Goal: Information Seeking & Learning: Learn about a topic

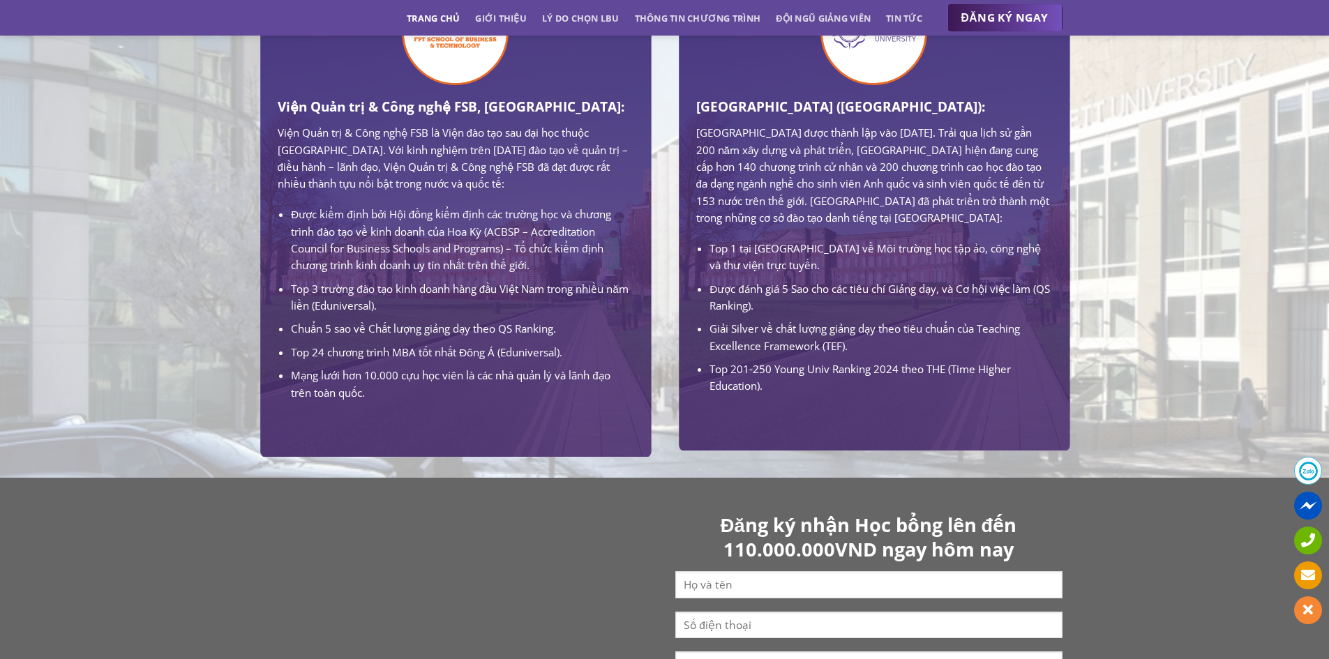
scroll to position [1047, 0]
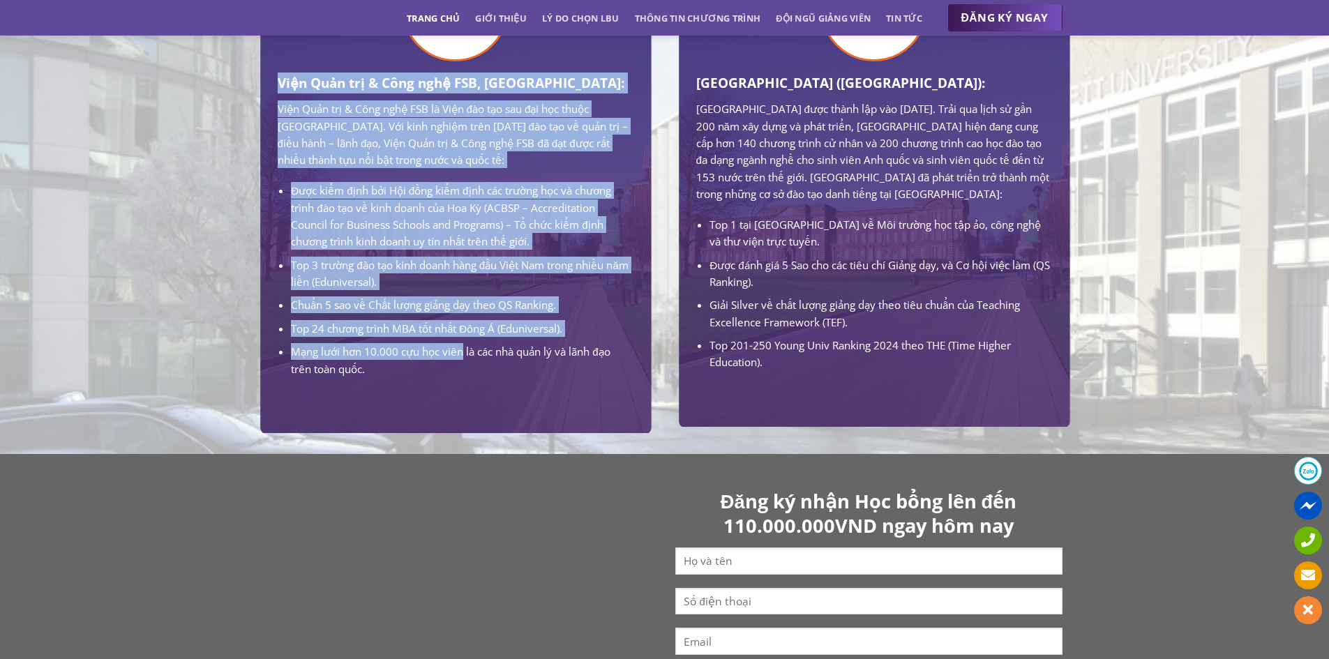
drag, startPoint x: 265, startPoint y: 121, endPoint x: 510, endPoint y: 552, distance: 495.9
click at [510, 433] on div "Viện Quản trị & Công nghệ FSB, [GEOGRAPHIC_DATA]: Viện Quản trị & Công nghệ FSB…" at bounding box center [455, 215] width 419 height 436
click at [511, 377] on li "Mạng lưới hơn 10.000 cựu học viên là các nhà quản lý và lãnh đạo trên toàn quốc." at bounding box center [462, 360] width 342 height 34
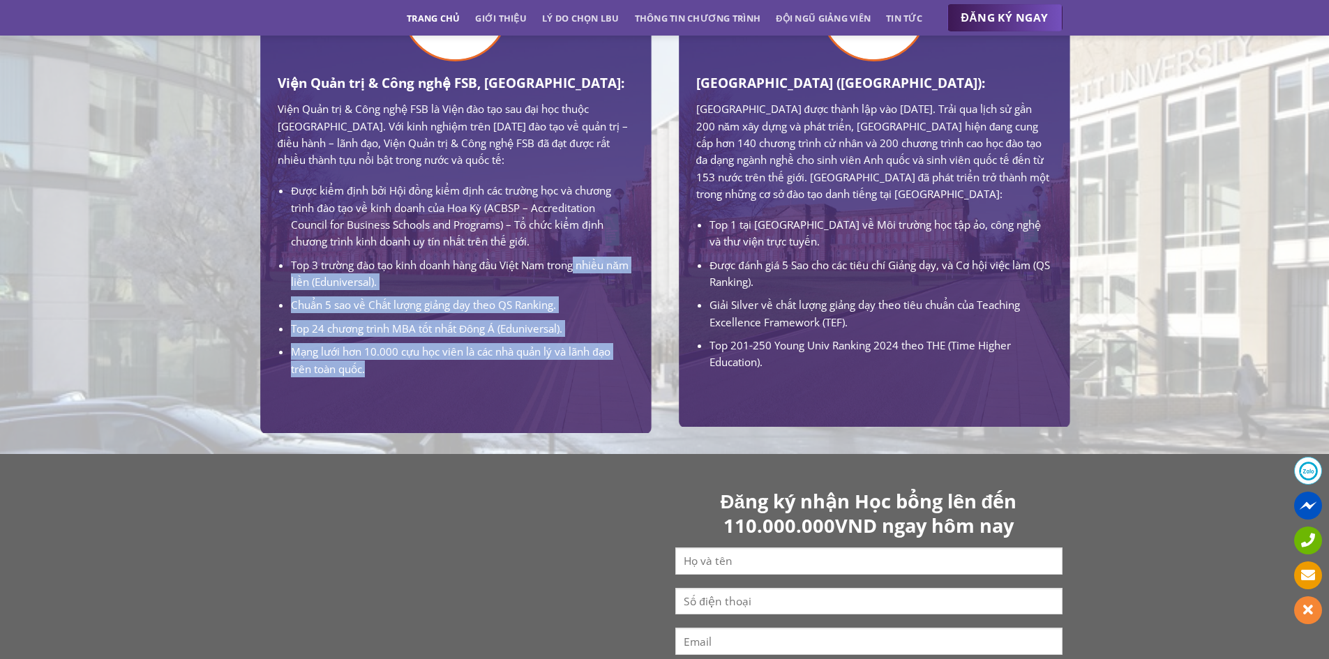
drag, startPoint x: 478, startPoint y: 572, endPoint x: 324, endPoint y: 449, distance: 196.6
click at [324, 412] on div "Viện Quản trị & Công nghệ FSB, Trường Đại học FPT: Viện Quản trị & Công nghệ FS…" at bounding box center [455, 204] width 377 height 415
click at [325, 291] on li "Top 3 trường đào tạo kinh doanh hàng đầu Việt Nam trong nhiều năm liền (Edunive…" at bounding box center [462, 274] width 342 height 34
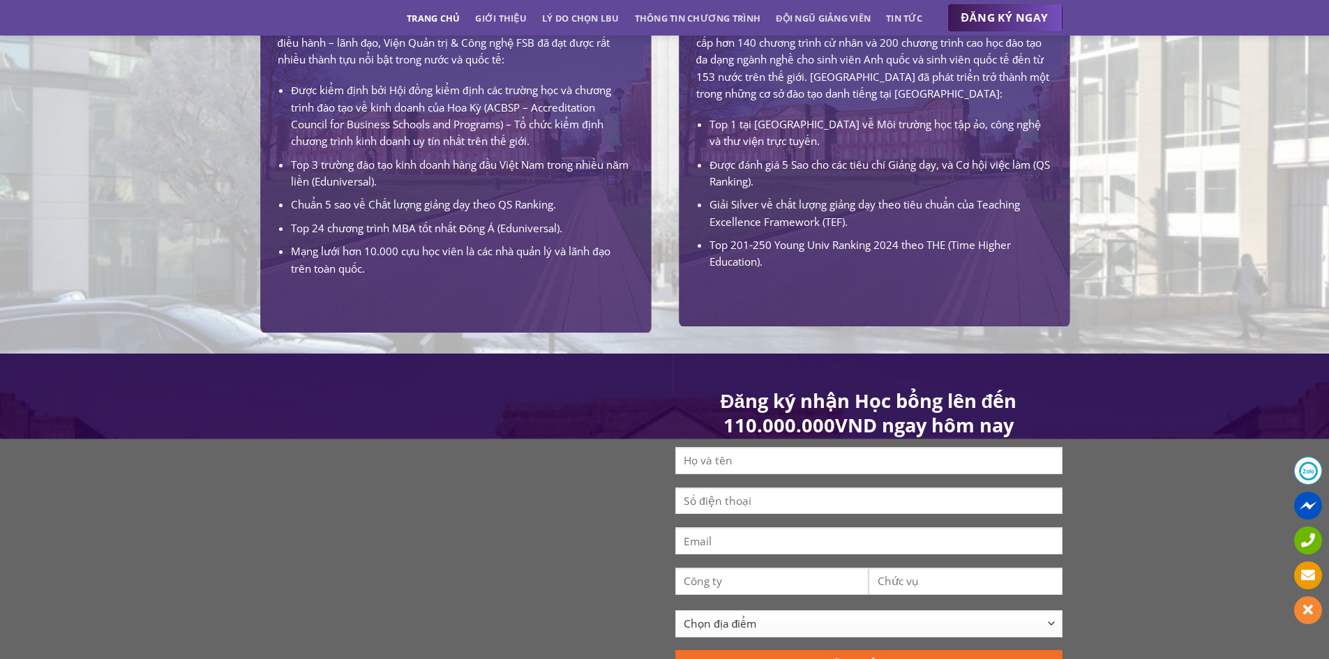
scroll to position [1186, 0]
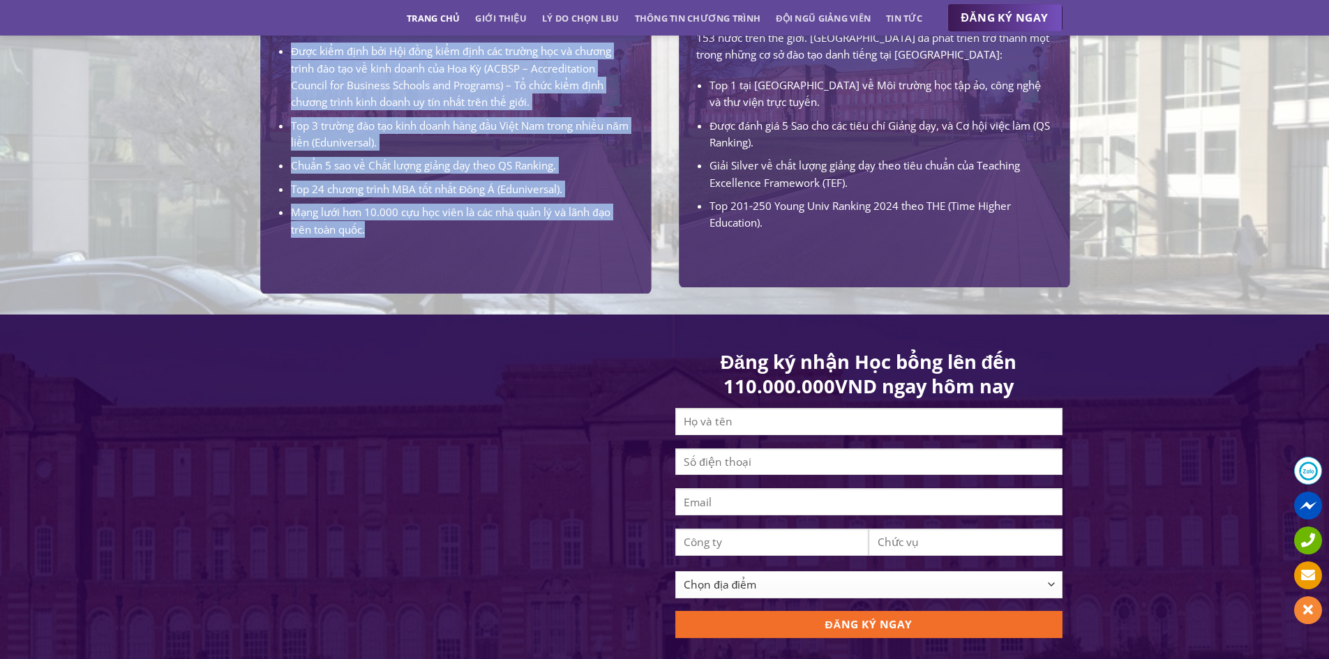
drag, startPoint x: 275, startPoint y: 154, endPoint x: 484, endPoint y: 444, distance: 357.9
click at [484, 272] on div "Viện Quản trị & Công nghệ FSB, Trường Đại học FPT: Viện Quản trị & Công nghệ FS…" at bounding box center [455, 64] width 377 height 415
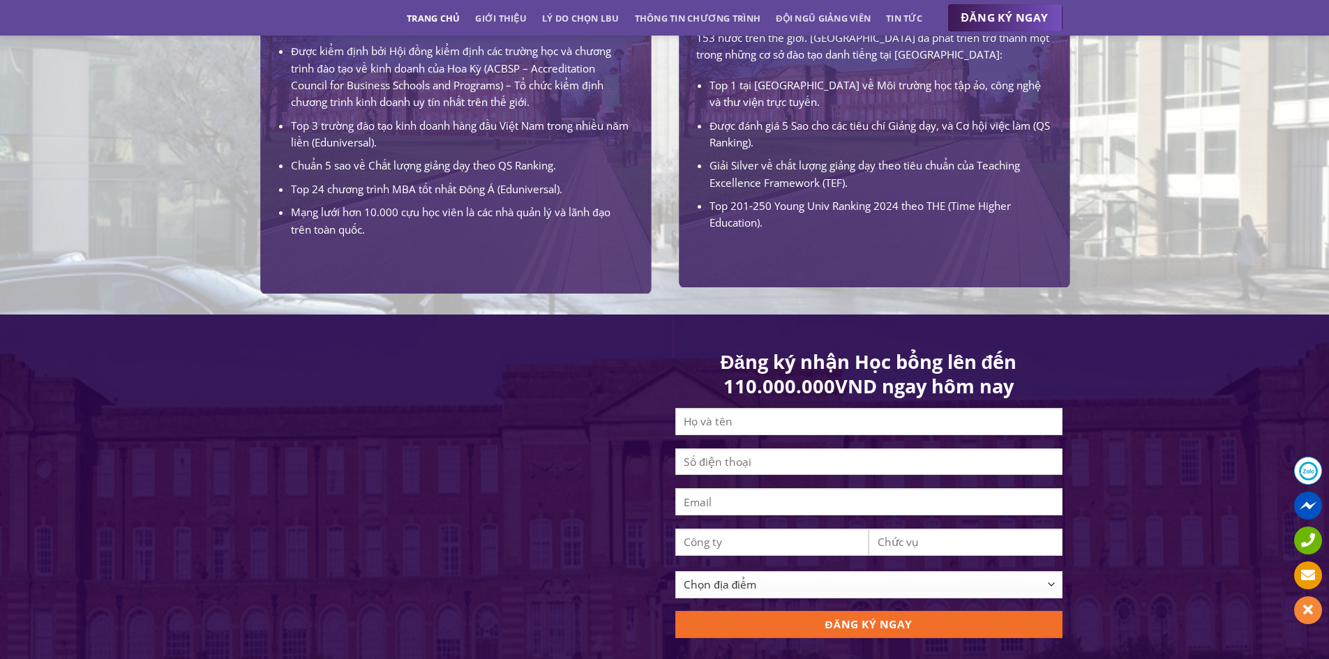
drag, startPoint x: 497, startPoint y: 441, endPoint x: 484, endPoint y: 442, distance: 12.6
click at [471, 272] on div "Viện Quản trị & Công nghệ FSB, Trường Đại học FPT: Viện Quản trị & Công nghệ FS…" at bounding box center [455, 64] width 377 height 415
click at [484, 272] on div "Viện Quản trị & Công nghệ FSB, Trường Đại học FPT: Viện Quản trị & Công nghệ FS…" at bounding box center [455, 64] width 377 height 415
drag, startPoint x: 484, startPoint y: 442, endPoint x: 463, endPoint y: 446, distance: 21.2
click at [463, 272] on div "Viện Quản trị & Công nghệ FSB, Trường Đại học FPT: Viện Quản trị & Công nghệ FS…" at bounding box center [455, 64] width 377 height 415
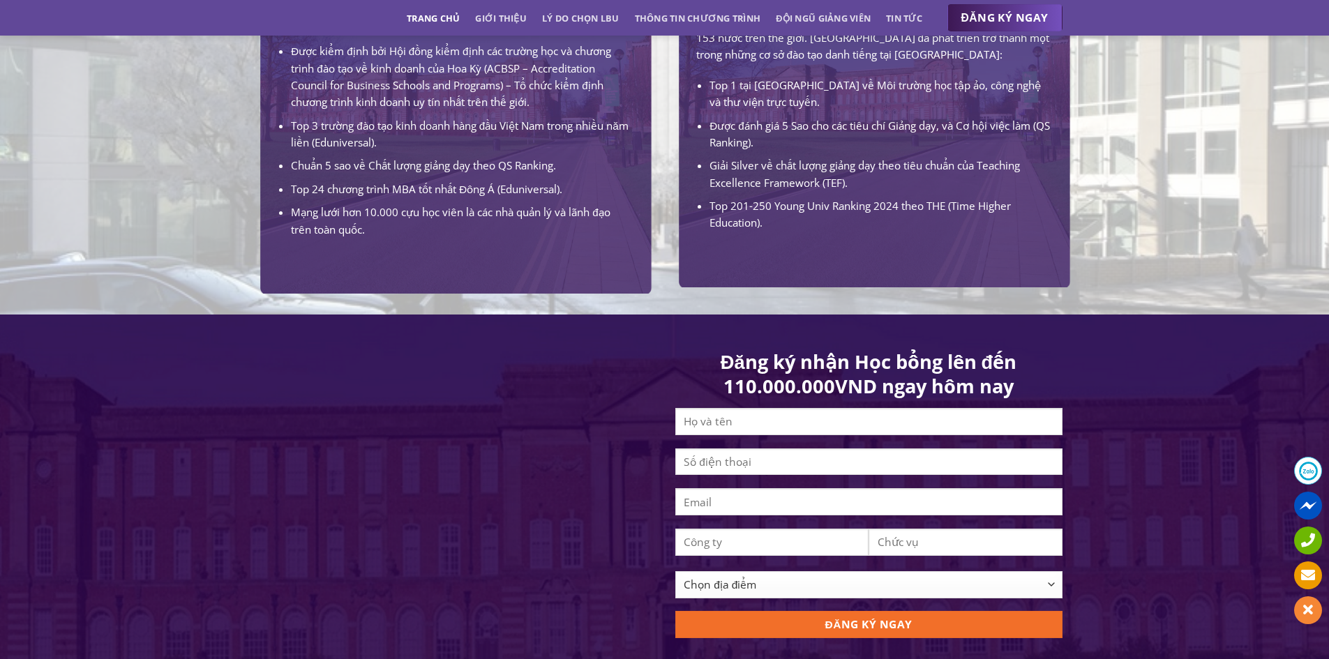
click at [463, 272] on div "Viện Quản trị & Công nghệ FSB, Trường Đại học FPT: Viện Quản trị & Công nghệ FS…" at bounding box center [455, 64] width 377 height 415
drag, startPoint x: 488, startPoint y: 435, endPoint x: 516, endPoint y: 431, distance: 28.1
click at [516, 238] on li "Mạng lưới hơn 10.000 cựu học viên là các nhà quản lý và lãnh đạo trên toàn quốc." at bounding box center [462, 221] width 342 height 34
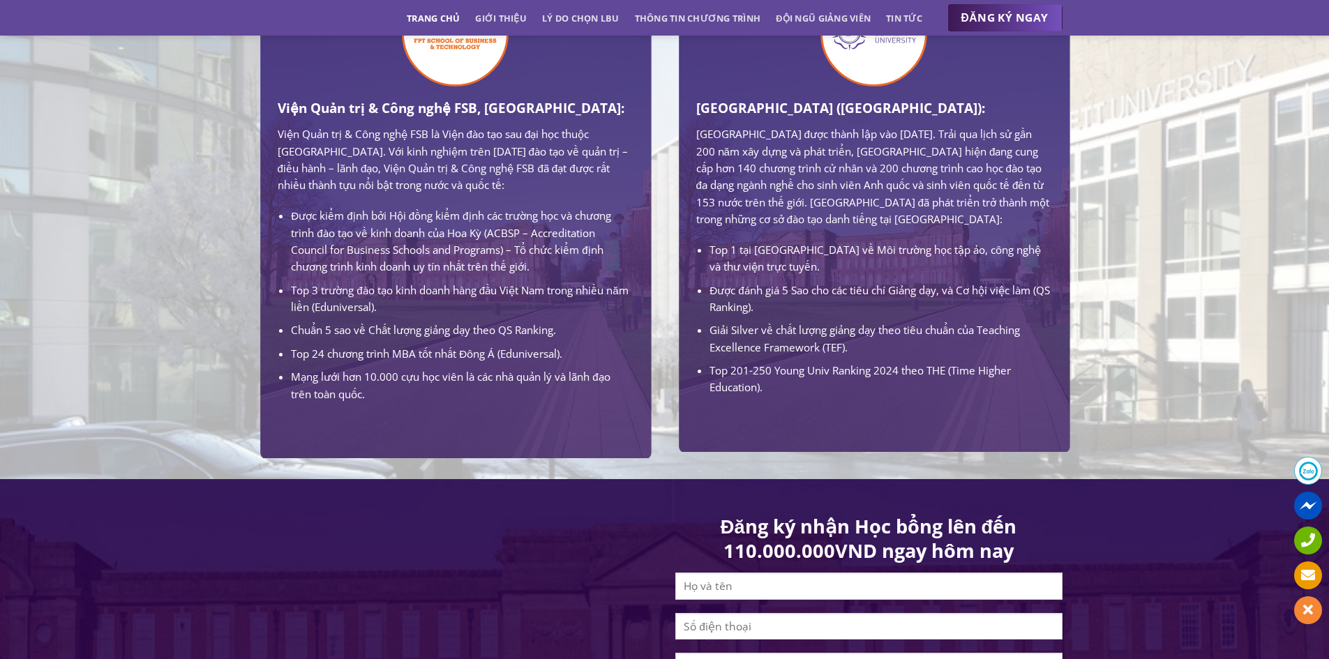
scroll to position [977, 0]
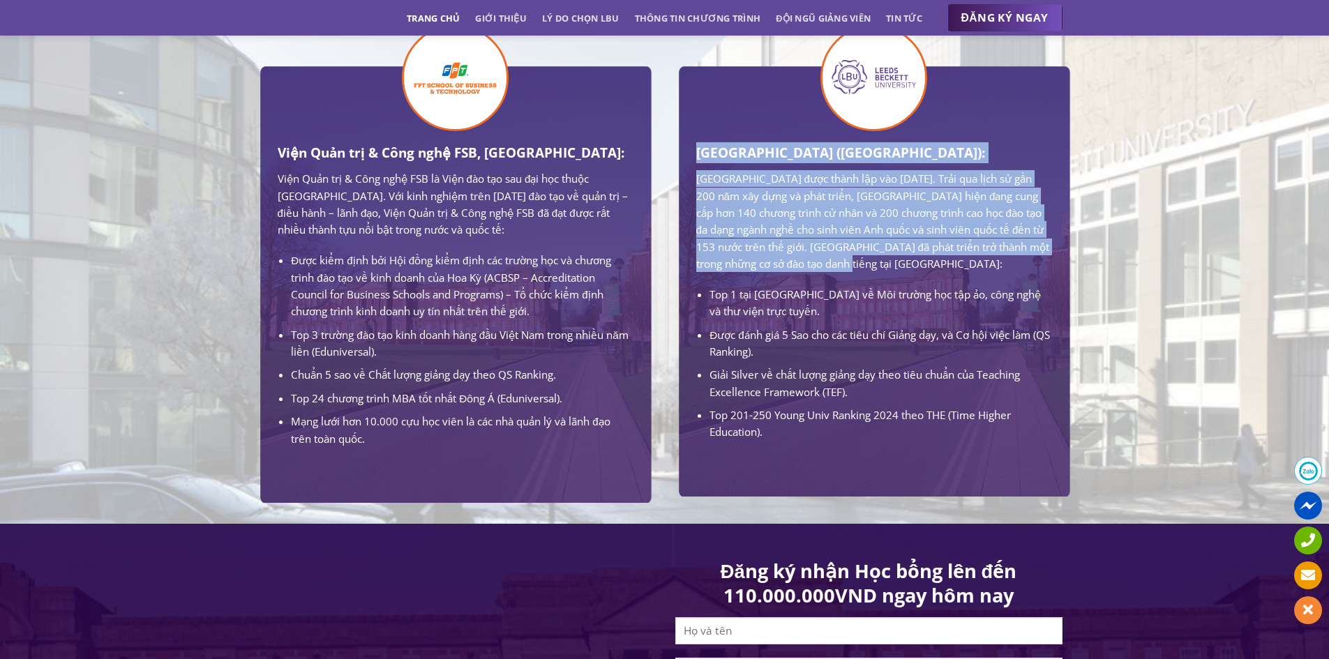
drag, startPoint x: 689, startPoint y: 190, endPoint x: 701, endPoint y: 377, distance: 188.0
click at [701, 376] on div "Trường Đại học Leeds Beckett (LBU): Trường Đại học Leeds Beckett được thành lập…" at bounding box center [874, 270] width 377 height 409
click at [701, 272] on p "[GEOGRAPHIC_DATA] được thành lập vào [DATE]. Trải qua lịch sử gần 200 năm xây d…" at bounding box center [874, 221] width 356 height 102
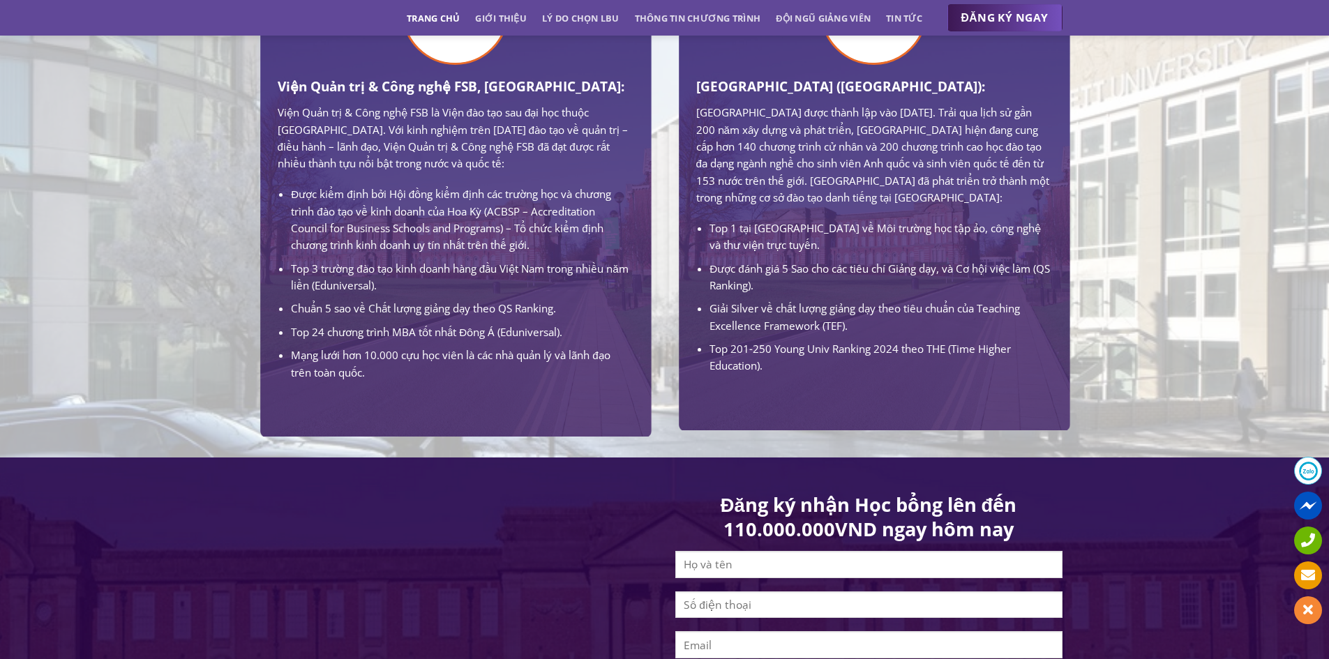
scroll to position [1047, 0]
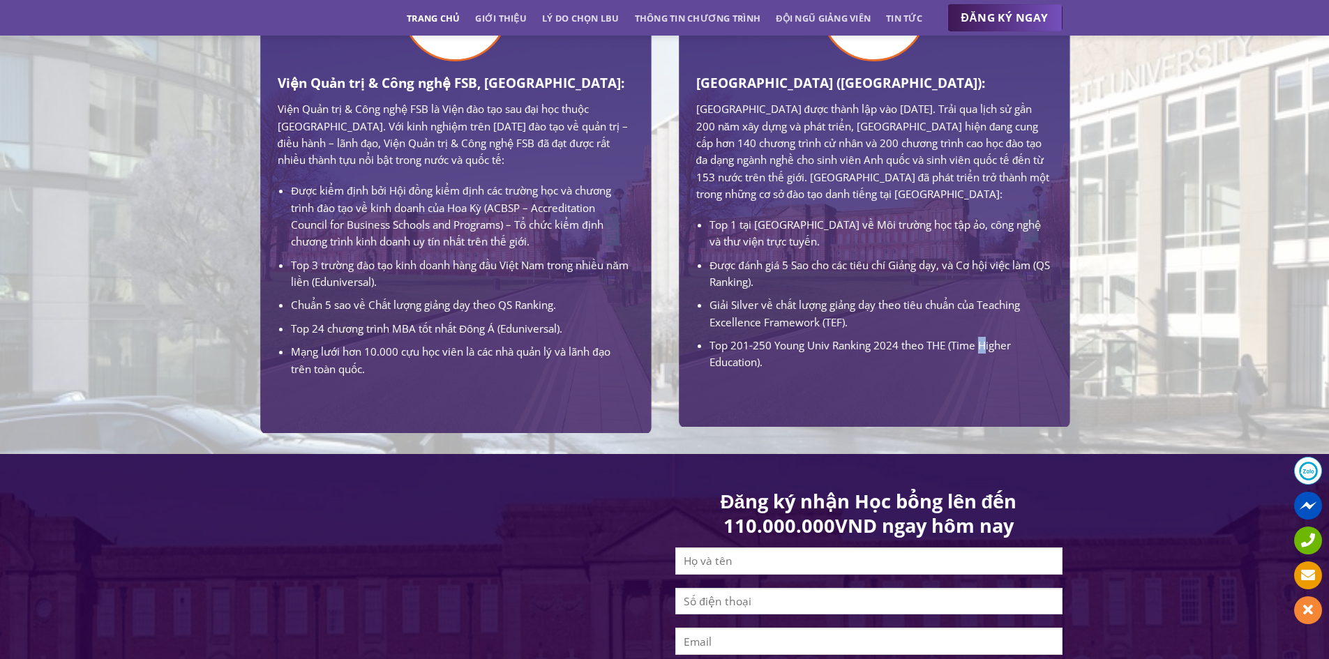
drag, startPoint x: 719, startPoint y: 580, endPoint x: 705, endPoint y: 539, distance: 43.2
click at [705, 405] on div "Trường Đại học Leeds Beckett (LBU): Trường Đại học Leeds Beckett được thành lập…" at bounding box center [874, 201] width 377 height 409
click at [705, 371] on ul "Top 1 tại UK về Môi trường học tập ảo, công nghệ và thư viện trực tuyến. Được đ…" at bounding box center [874, 293] width 356 height 155
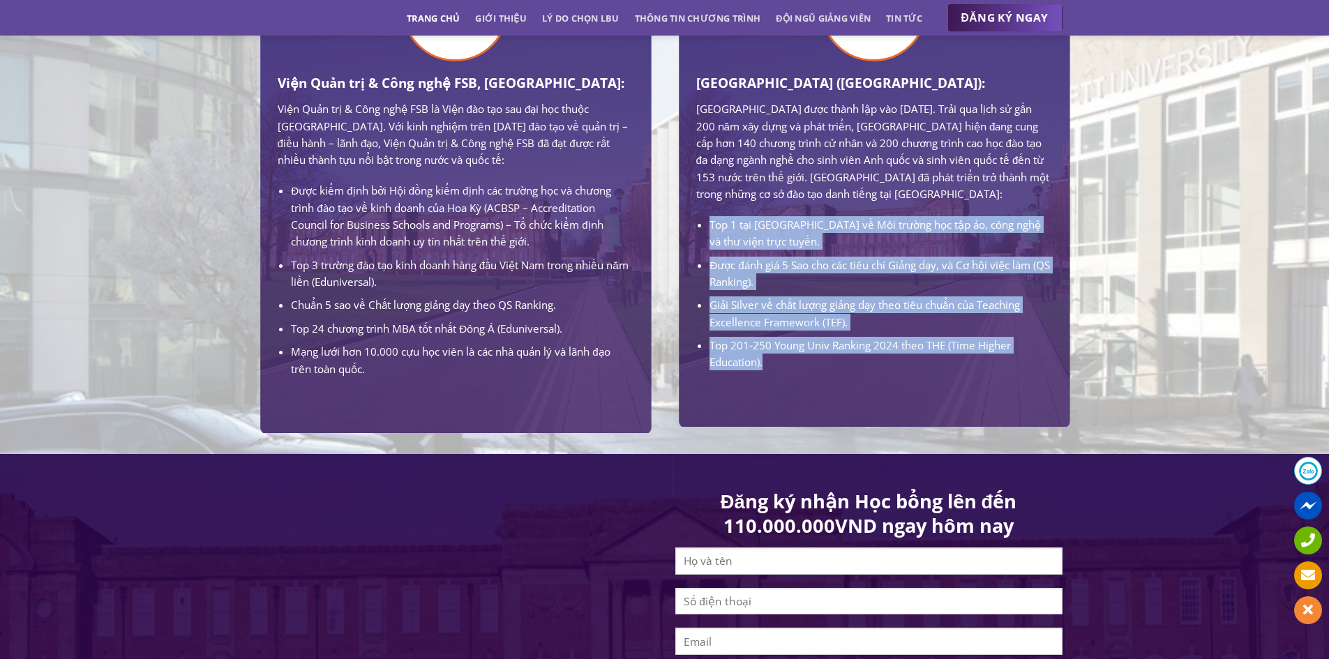
drag, startPoint x: 707, startPoint y: 364, endPoint x: 890, endPoint y: 569, distance: 274.2
click at [890, 405] on div "Trường Đại học Leeds Beckett (LBU): Trường Đại học Leeds Beckett được thành lập…" at bounding box center [874, 201] width 377 height 409
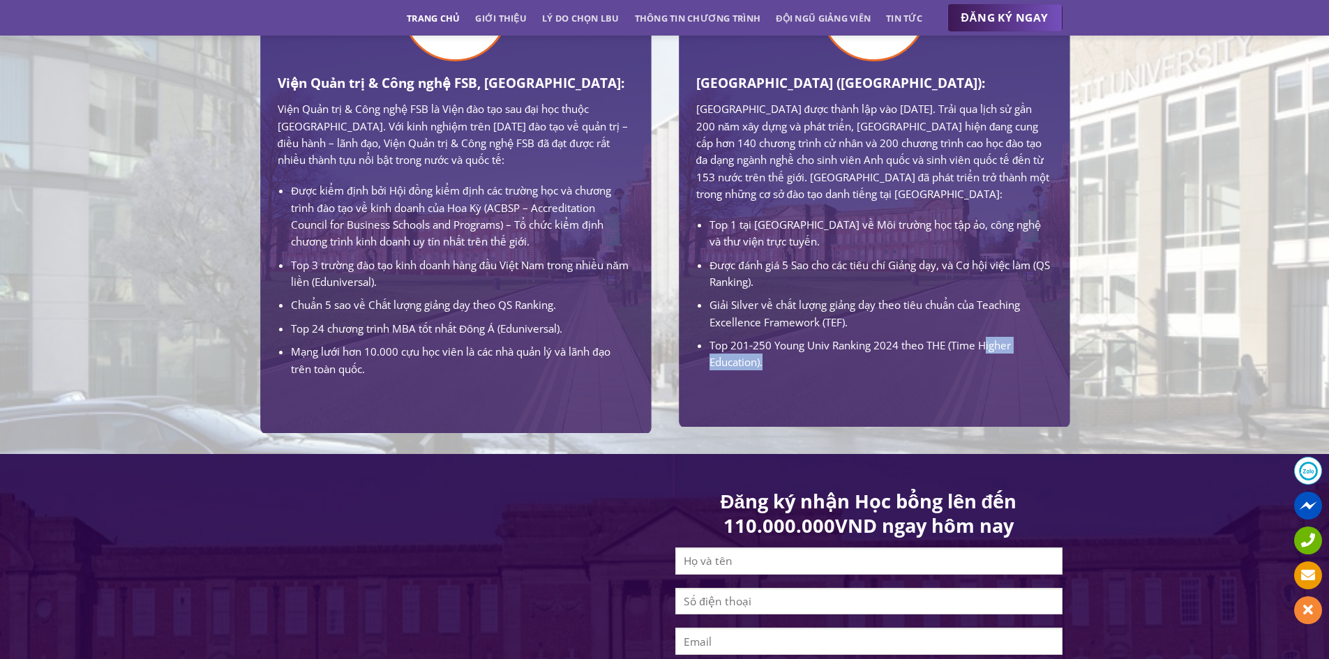
drag, startPoint x: 859, startPoint y: 542, endPoint x: 719, endPoint y: 553, distance: 140.6
click at [719, 405] on div "Trường Đại học Leeds Beckett (LBU): Trường Đại học Leeds Beckett được thành lập…" at bounding box center [874, 201] width 377 height 409
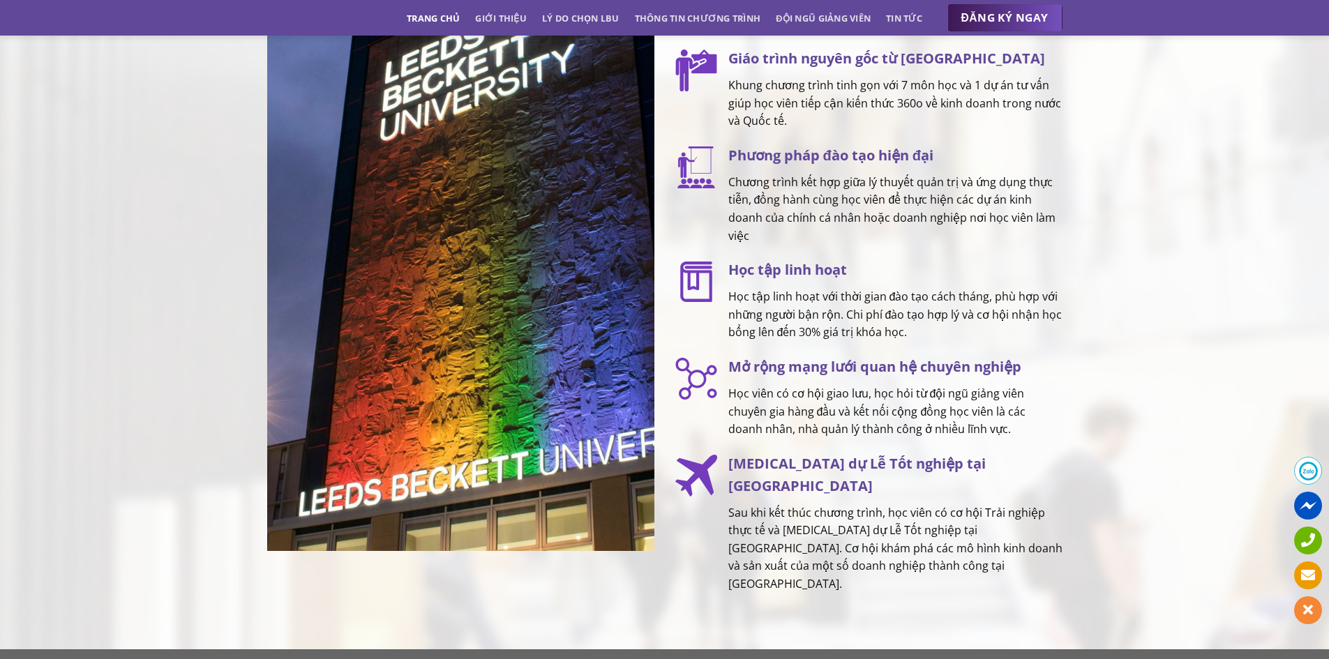
scroll to position [2093, 0]
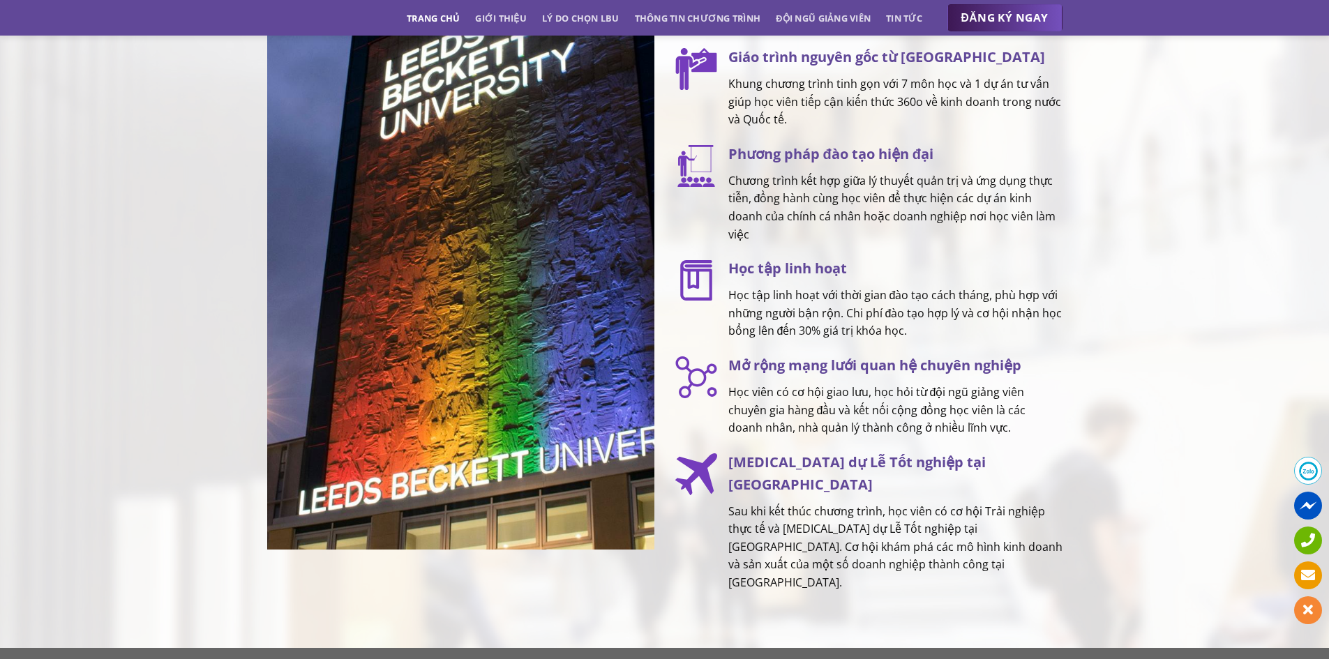
drag, startPoint x: 729, startPoint y: 343, endPoint x: 1054, endPoint y: 419, distance: 333.1
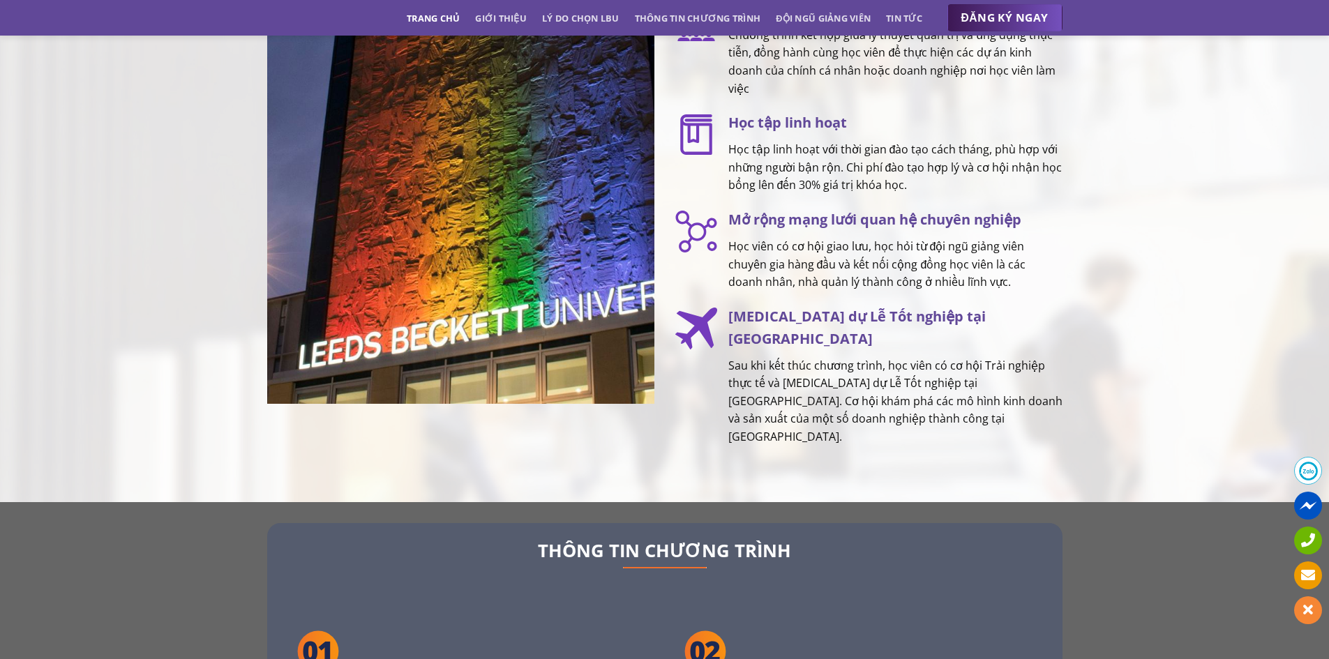
scroll to position [2302, 0]
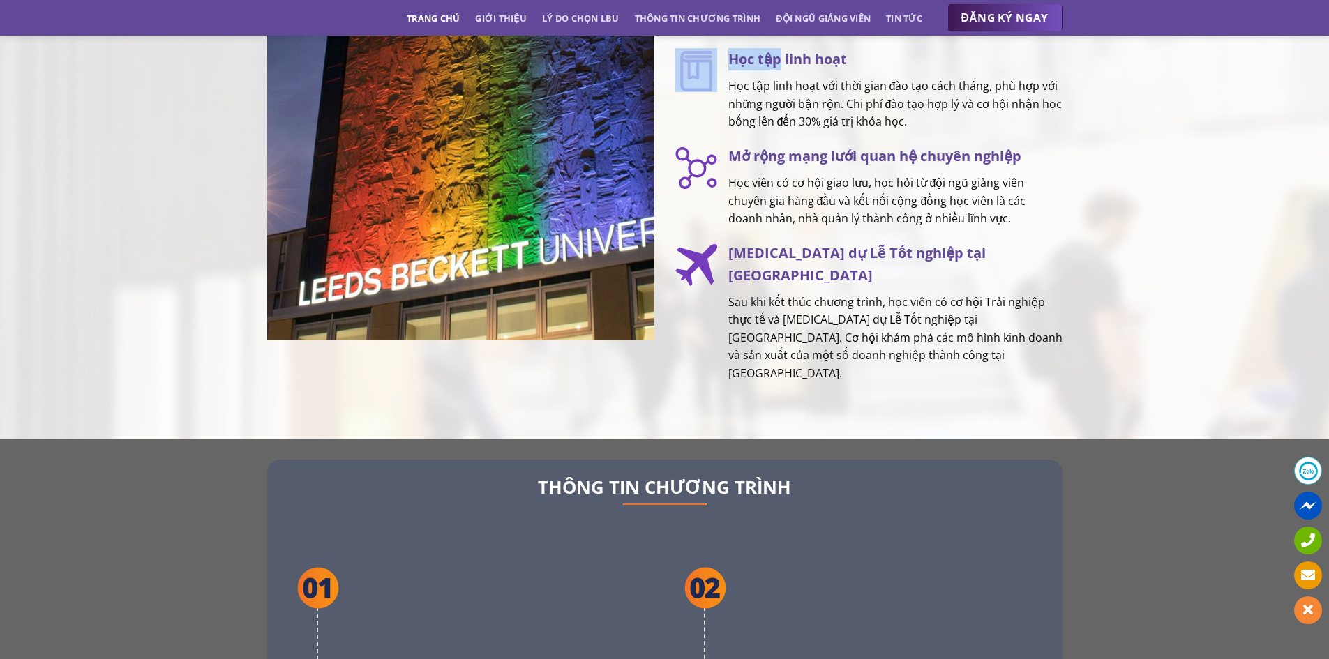
drag, startPoint x: 728, startPoint y: 254, endPoint x: 800, endPoint y: 501, distance: 257.2
click at [800, 383] on div "TẠI SAO LỰA CHỌN LEEDS BECKETT MBA? Bằng MBA chính quy, có giá trị toàn cầu Chư…" at bounding box center [868, 13] width 387 height 740
click at [800, 70] on h3 "Học tập linh hoạt" at bounding box center [895, 59] width 334 height 22
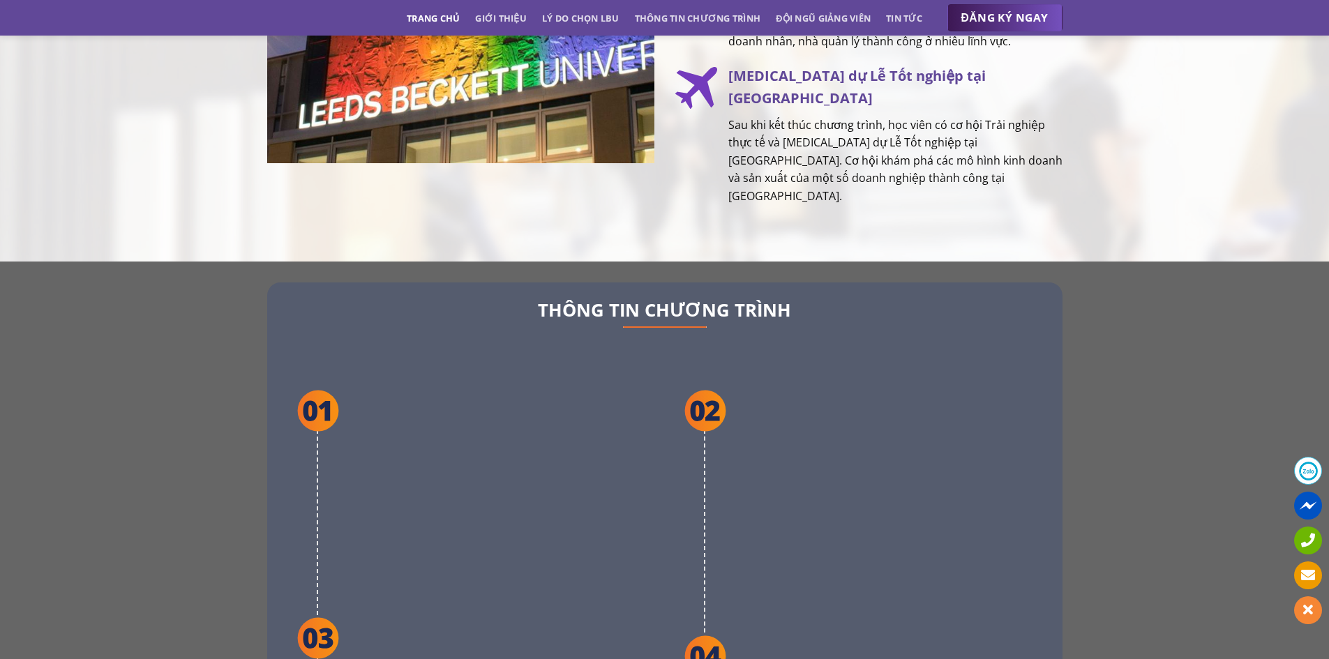
scroll to position [2582, 0]
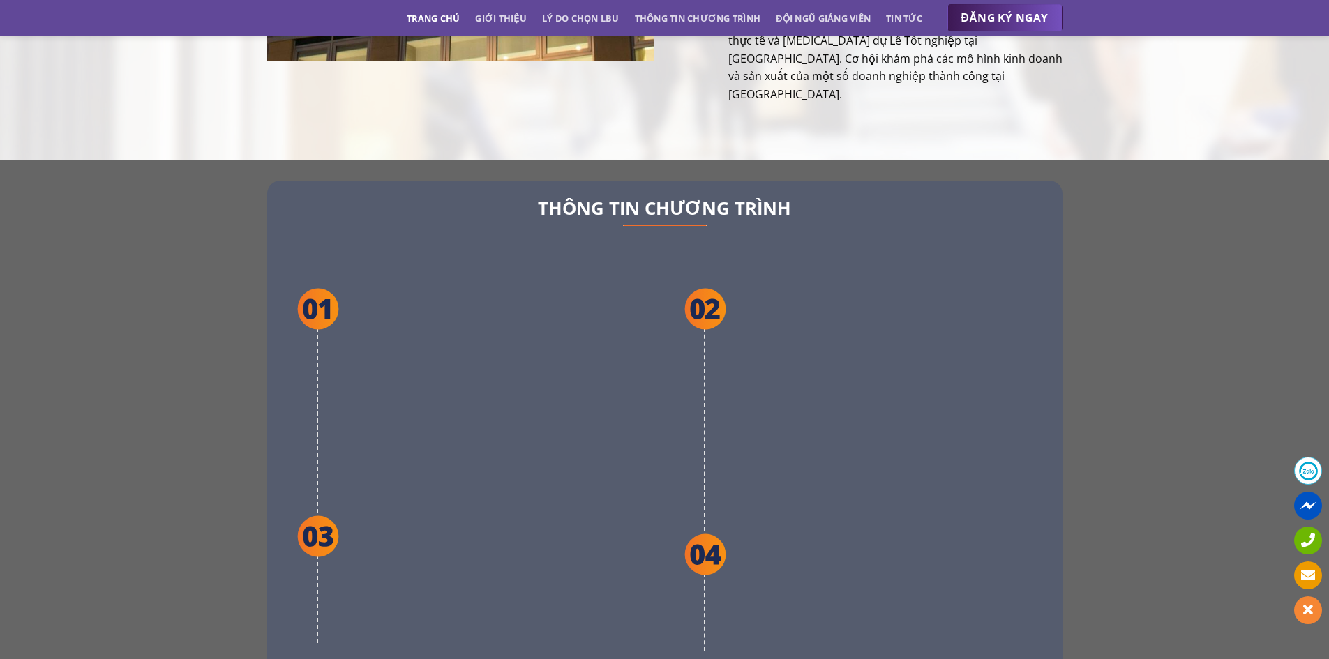
drag, startPoint x: 731, startPoint y: 114, endPoint x: 820, endPoint y: 486, distance: 383.0
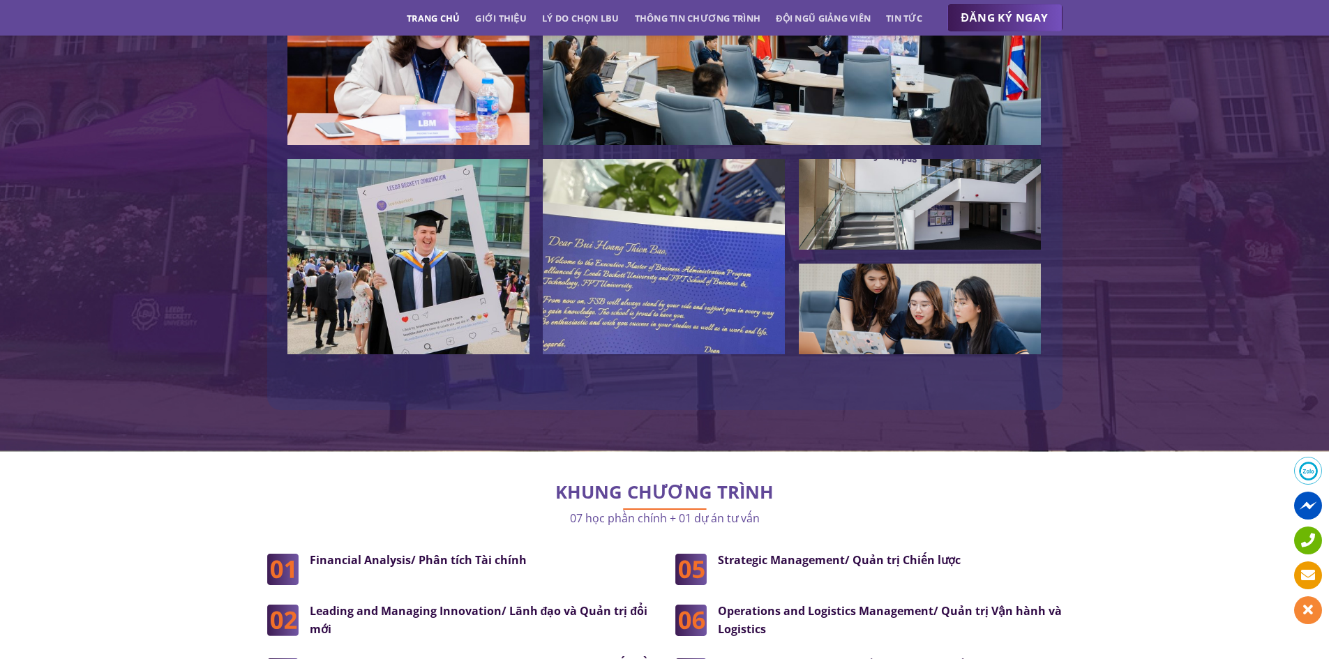
scroll to position [3349, 0]
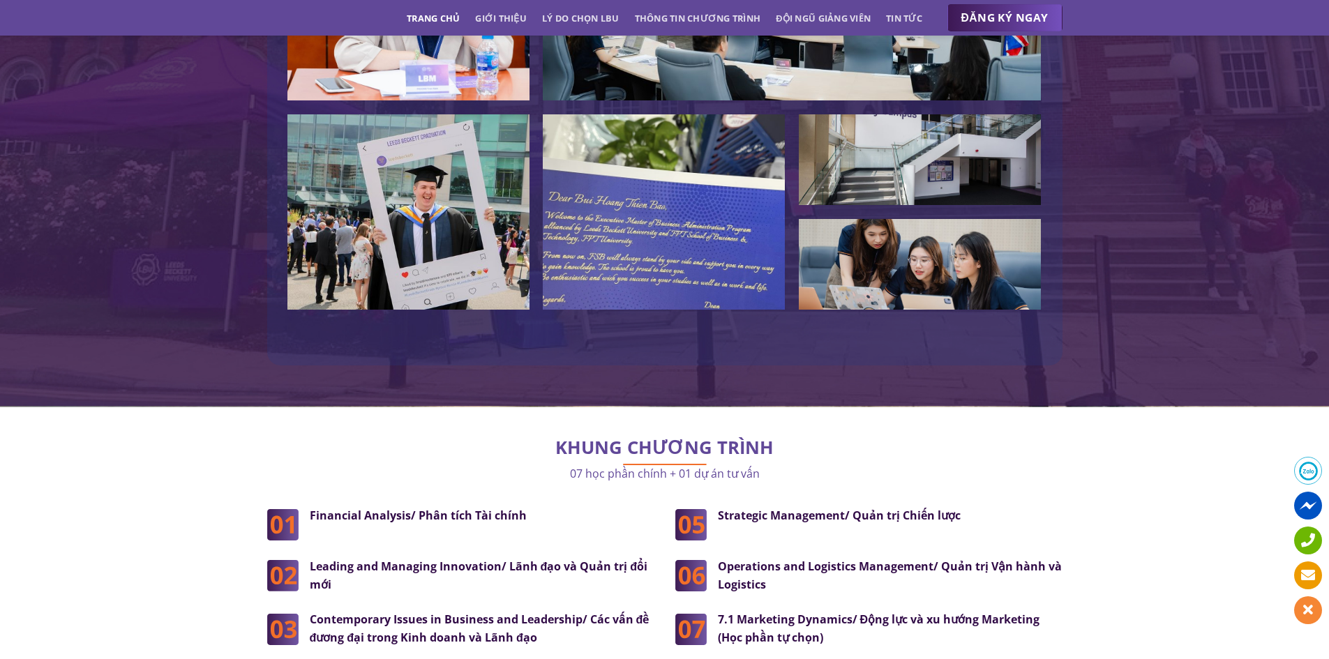
drag, startPoint x: 747, startPoint y: 108, endPoint x: 823, endPoint y: 405, distance: 306.1
drag, startPoint x: 1031, startPoint y: 388, endPoint x: 747, endPoint y: 401, distance: 283.6
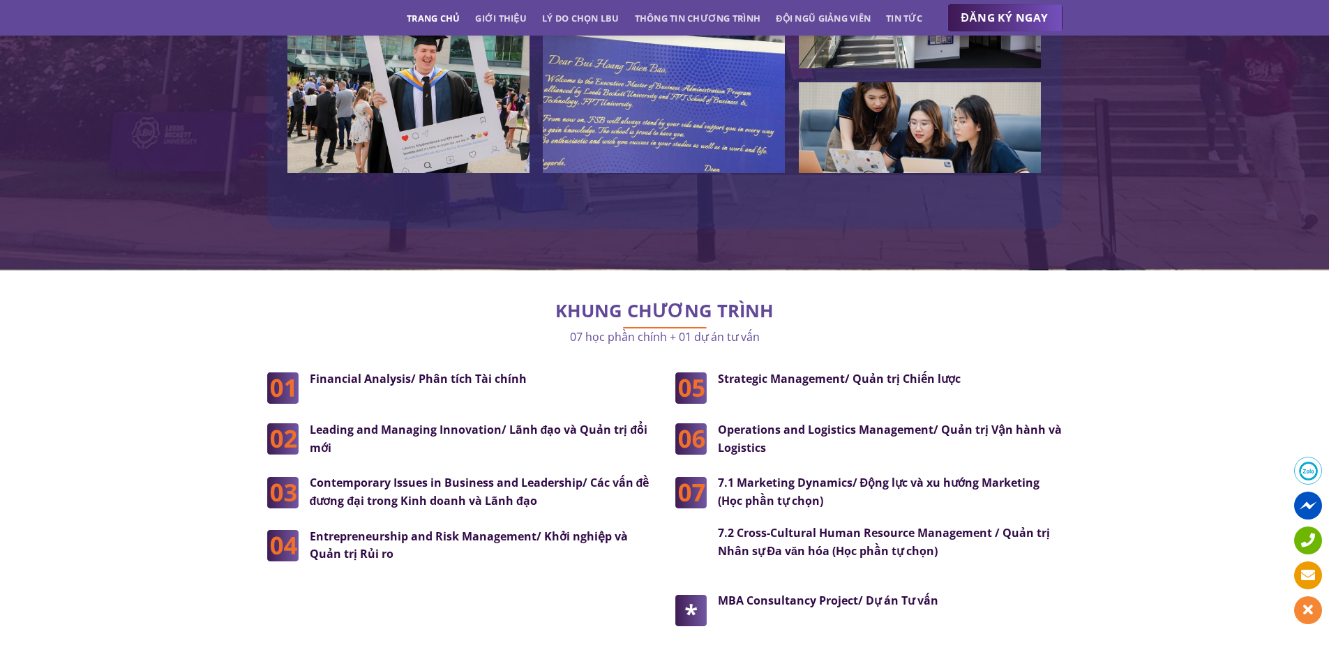
scroll to position [3489, 0]
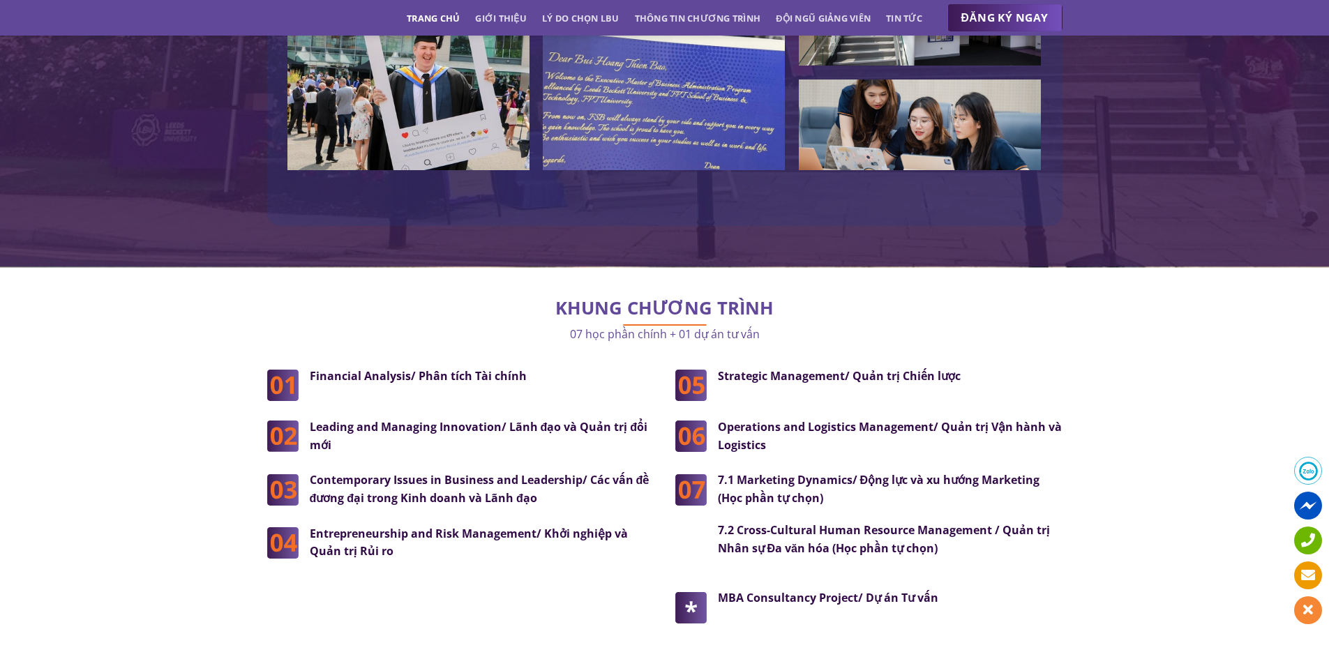
drag, startPoint x: 749, startPoint y: 308, endPoint x: 905, endPoint y: 412, distance: 187.7
drag, startPoint x: 915, startPoint y: 407, endPoint x: 742, endPoint y: 396, distance: 173.4
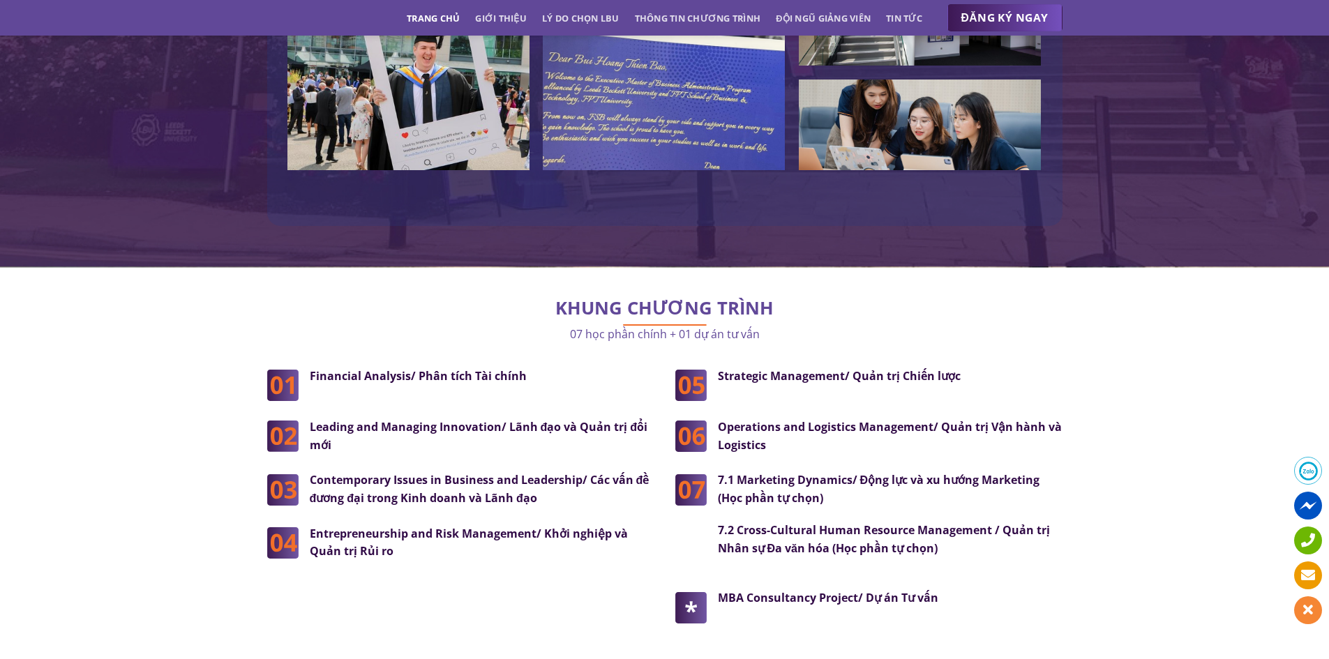
drag, startPoint x: 493, startPoint y: 432, endPoint x: 360, endPoint y: 315, distance: 177.0
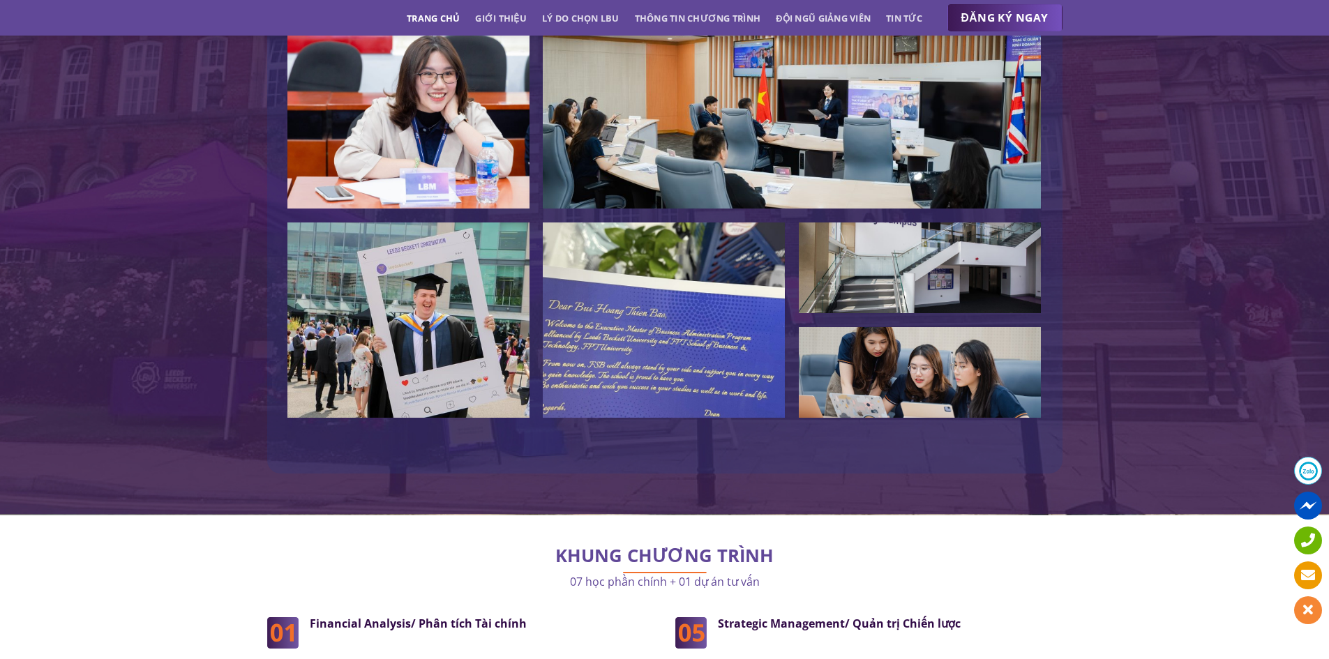
scroll to position [3210, 0]
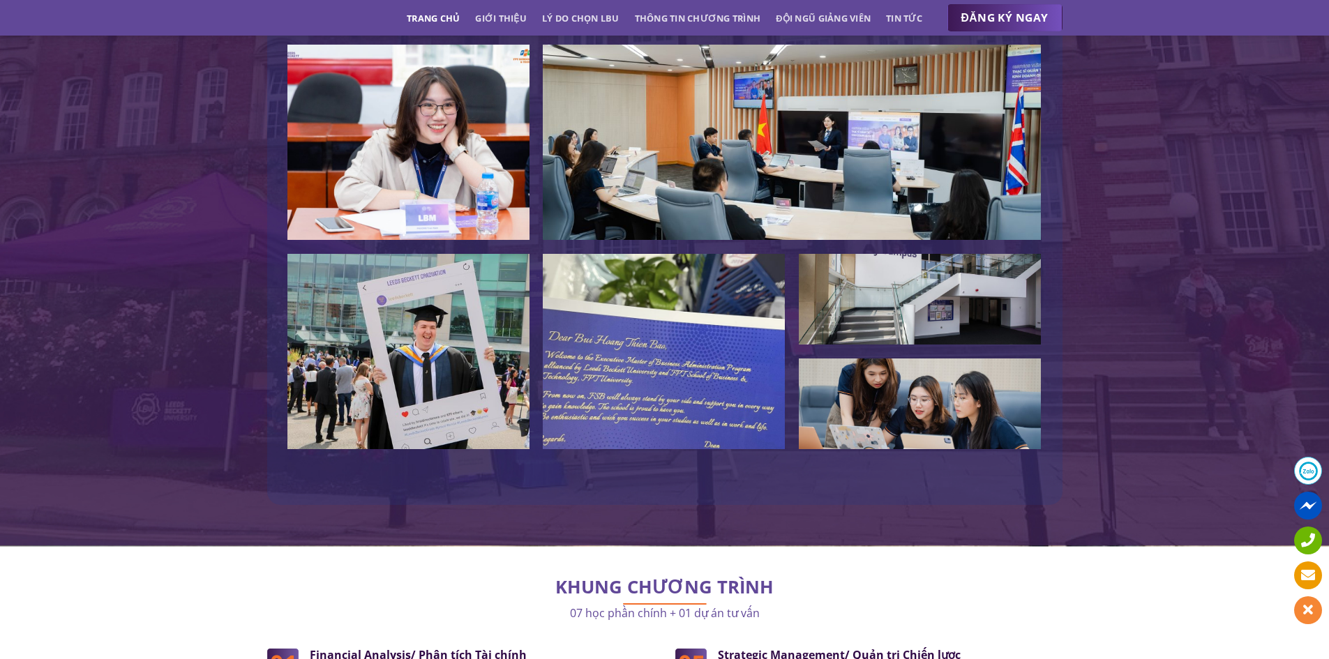
drag, startPoint x: 351, startPoint y: 256, endPoint x: 506, endPoint y: 521, distance: 307.1
drag, startPoint x: 447, startPoint y: 516, endPoint x: 365, endPoint y: 255, distance: 273.6
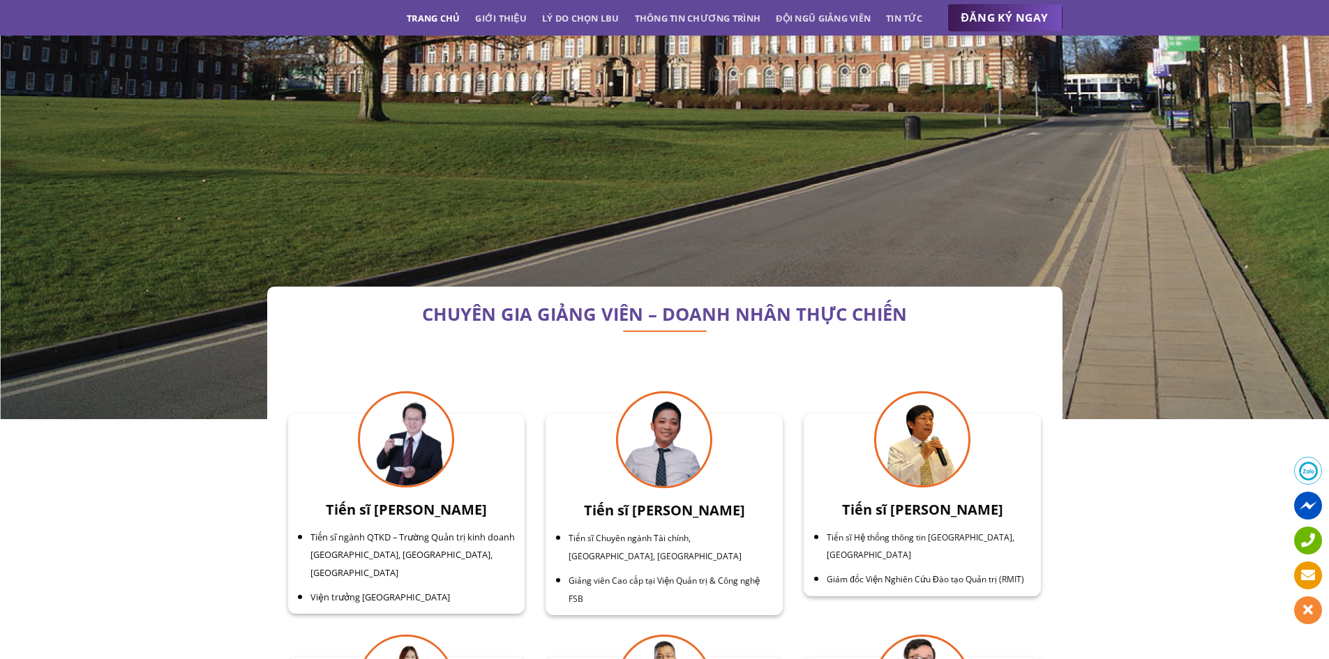
scroll to position [4326, 0]
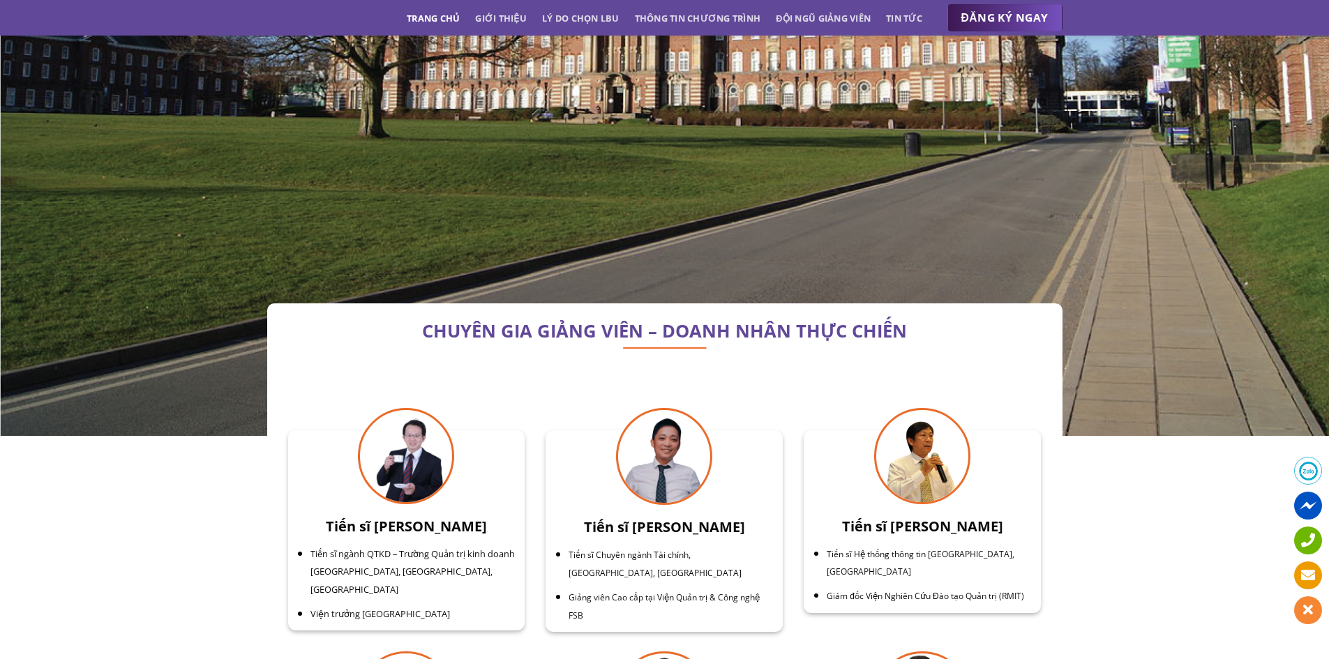
drag, startPoint x: 306, startPoint y: 290, endPoint x: 520, endPoint y: 511, distance: 307.9
drag, startPoint x: 491, startPoint y: 509, endPoint x: 512, endPoint y: 519, distance: 23.4
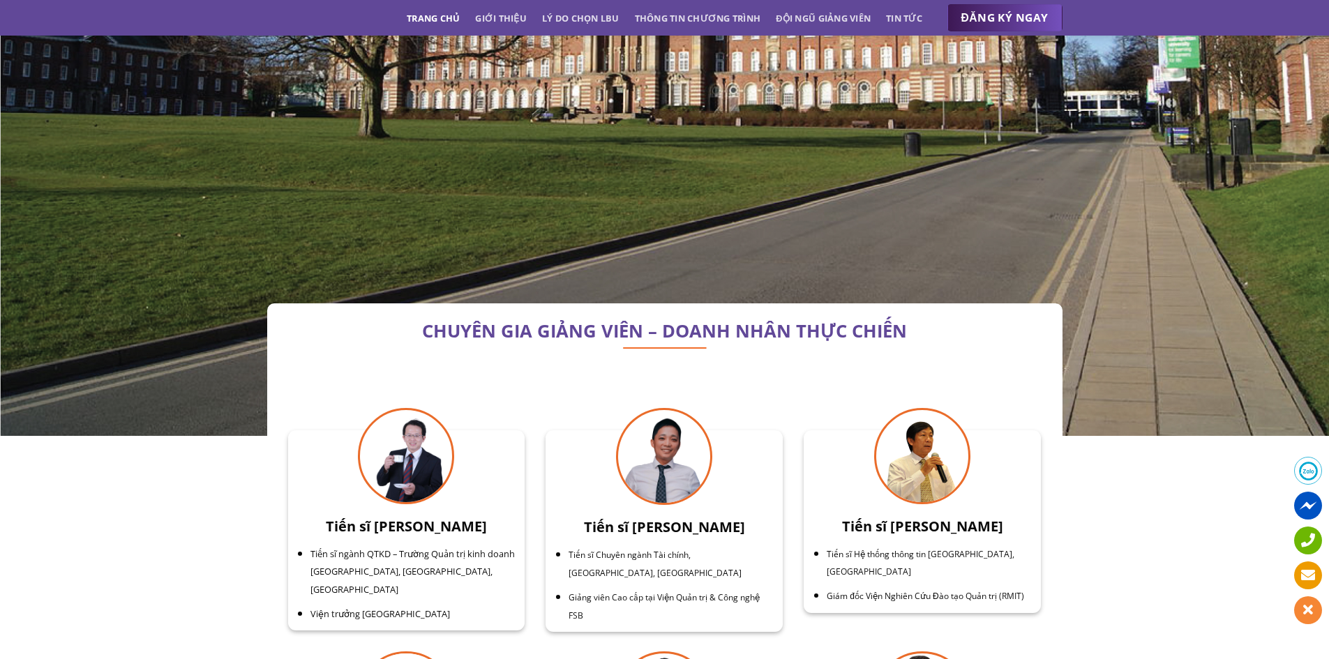
drag, startPoint x: 710, startPoint y: 286, endPoint x: 991, endPoint y: 594, distance: 417.8
drag, startPoint x: 1037, startPoint y: 576, endPoint x: 788, endPoint y: 539, distance: 251.1
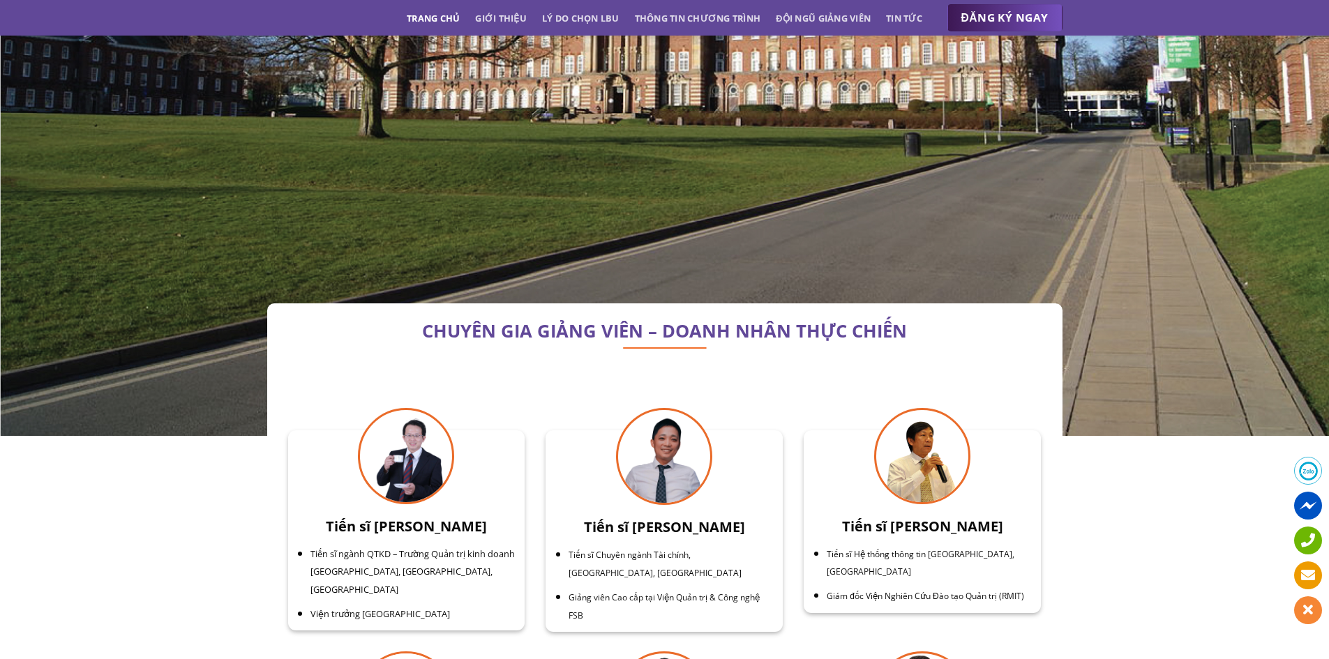
drag, startPoint x: 804, startPoint y: 521, endPoint x: 713, endPoint y: 282, distance: 255.9
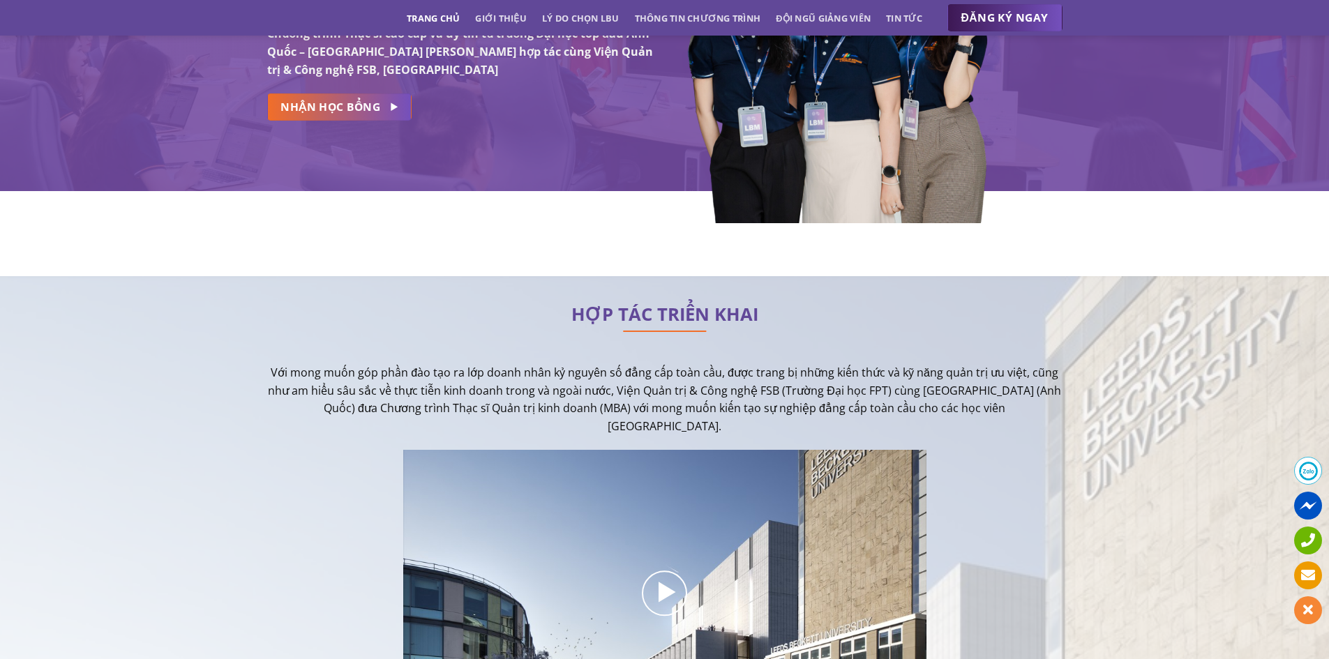
scroll to position [0, 0]
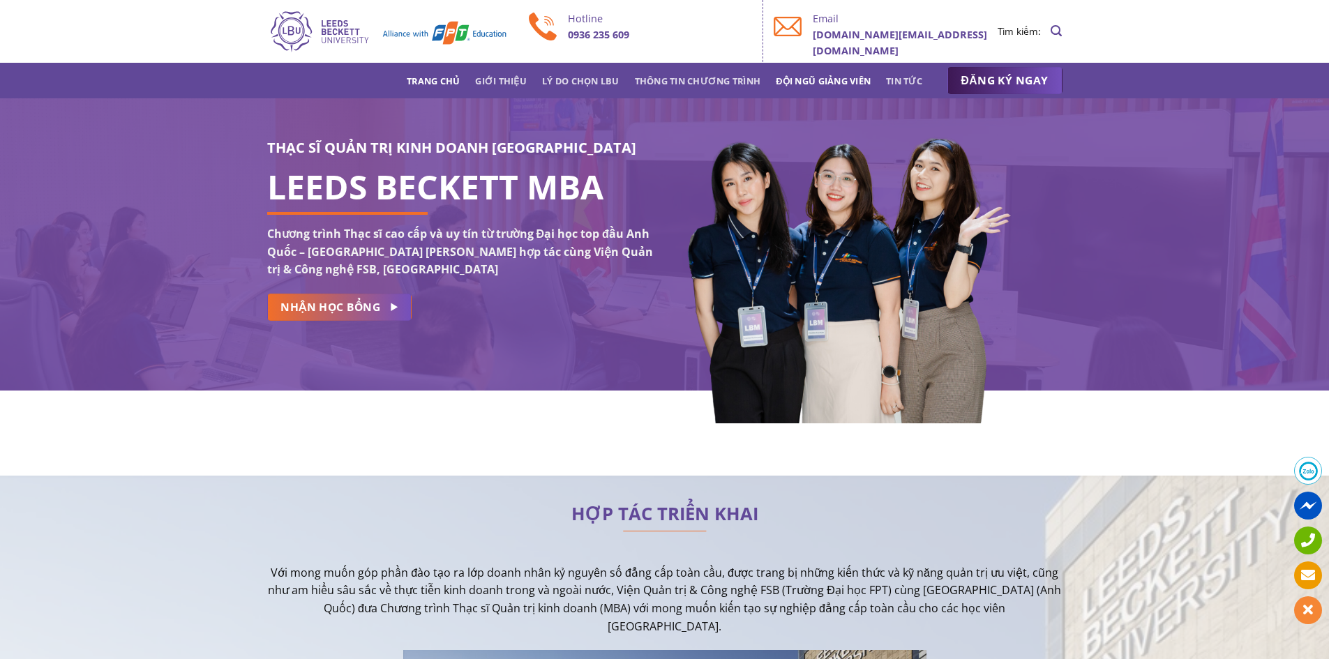
click at [871, 93] on link "Đội ngũ giảng viên" at bounding box center [823, 80] width 95 height 25
click at [323, 27] on img at bounding box center [387, 31] width 241 height 45
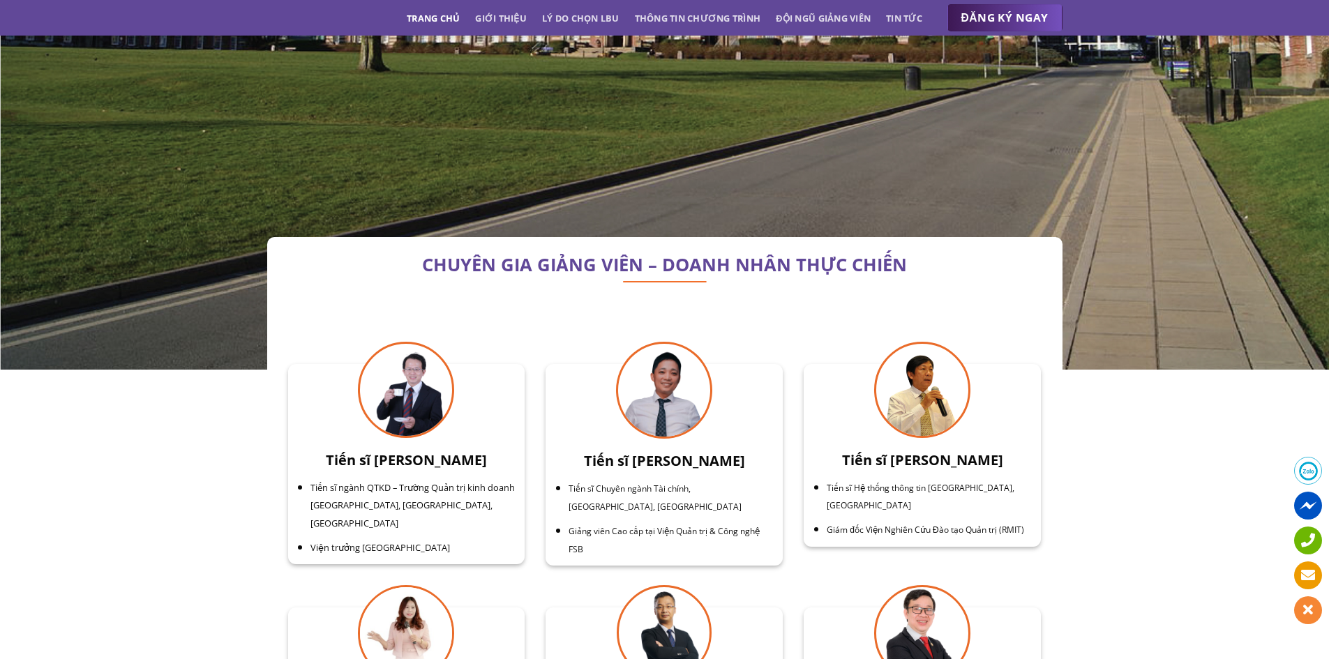
scroll to position [4396, 0]
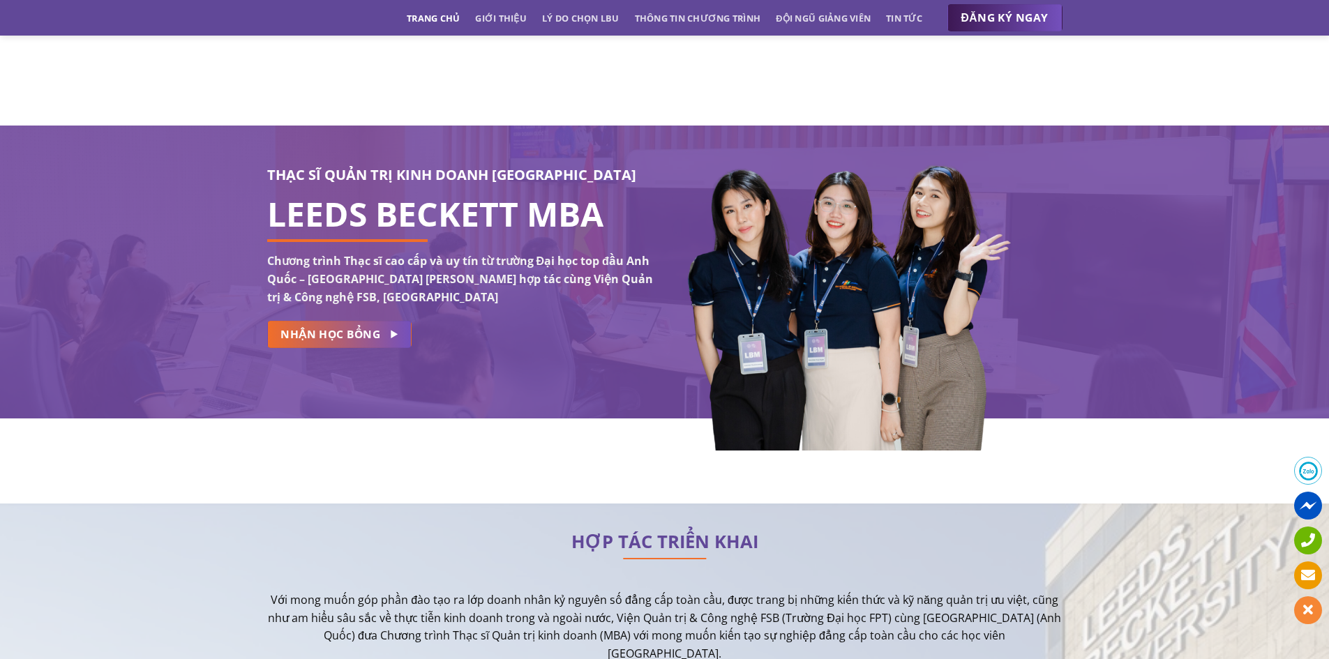
scroll to position [0, 0]
